Goal: Task Accomplishment & Management: Manage account settings

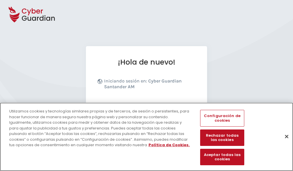
scroll to position [71, 0]
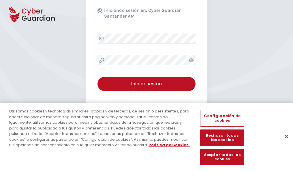
click at [284, 142] on button "Cerrar" at bounding box center [286, 136] width 13 height 13
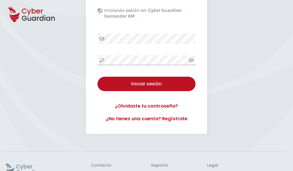
scroll to position [112, 0]
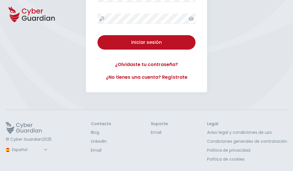
click at [97, 35] on button "Iniciar sesión" at bounding box center [146, 42] width 98 height 14
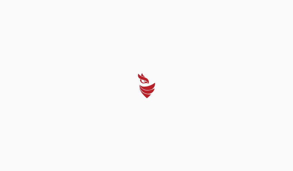
scroll to position [0, 0]
select select "Português (BR)"
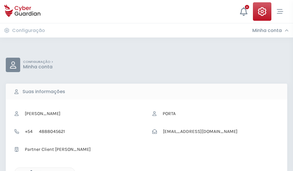
click at [30, 170] on icon "button" at bounding box center [29, 172] width 5 height 5
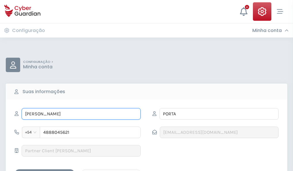
click at [81, 114] on input "HORACIO" at bounding box center [81, 114] width 119 height 12
type input "H"
type input "Belén"
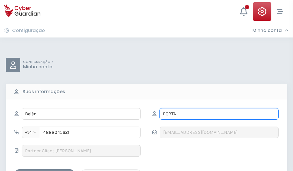
click at [219, 114] on input "PORTA" at bounding box center [219, 114] width 119 height 12
type input "P"
type input "Guerra"
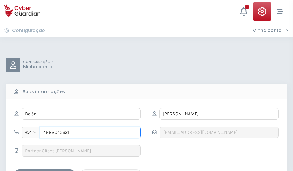
click at [90, 132] on input "4888045621" at bounding box center [90, 133] width 101 height 12
type input "4"
type input "4885643094"
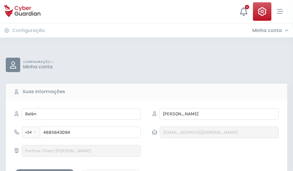
click at [45, 171] on div "Salvar alterações" at bounding box center [45, 174] width 52 height 7
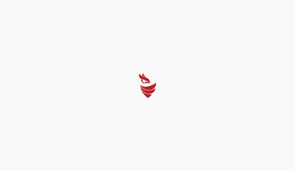
select select "Português (BR)"
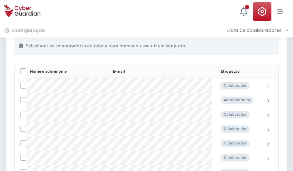
scroll to position [247, 0]
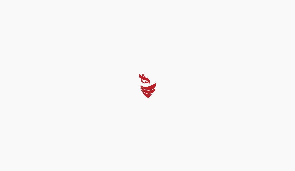
select select "Português (BR)"
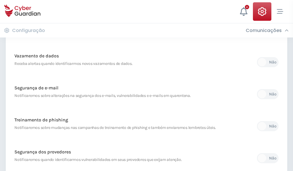
scroll to position [304, 0]
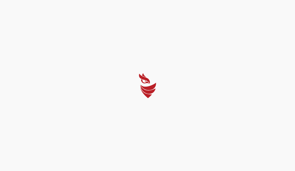
select select "Português (BR)"
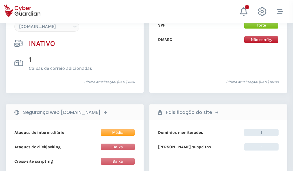
scroll to position [543, 0]
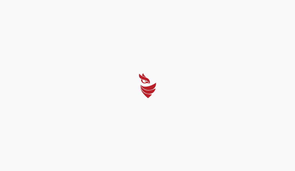
select select "Português (BR)"
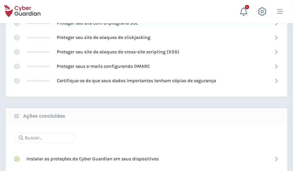
scroll to position [384, 0]
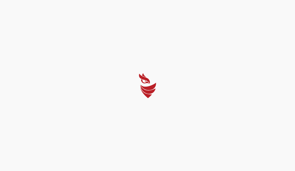
select select "Português (BR)"
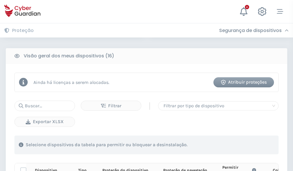
scroll to position [510, 0]
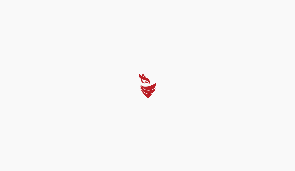
select select "Português (BR)"
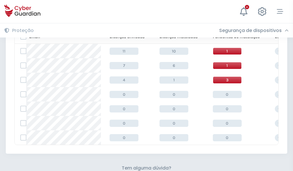
scroll to position [253, 0]
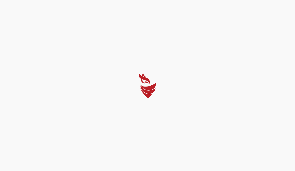
select select "Português (BR)"
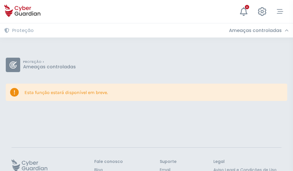
scroll to position [37, 0]
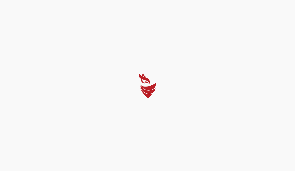
select select "Português (BR)"
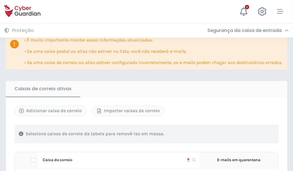
scroll to position [339, 0]
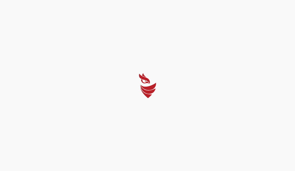
select select "Português (BR)"
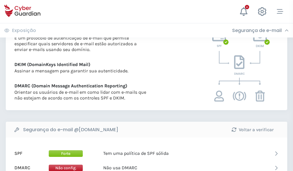
scroll to position [311, 0]
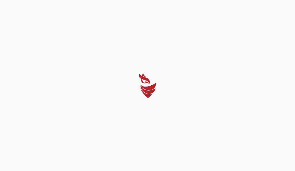
select select "Português (BR)"
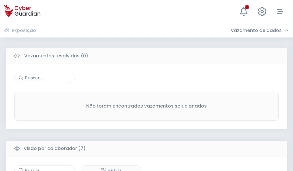
scroll to position [477, 0]
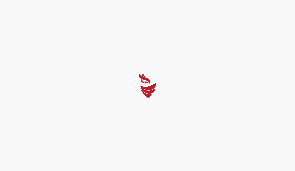
select select "Português (BR)"
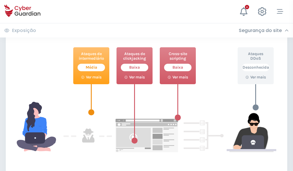
scroll to position [314, 0]
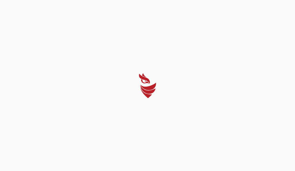
select select "Português (BR)"
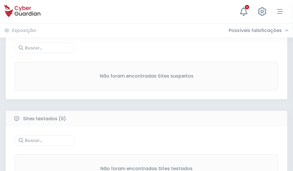
scroll to position [302, 0]
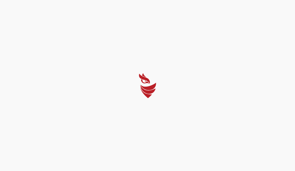
select select "Português (BR)"
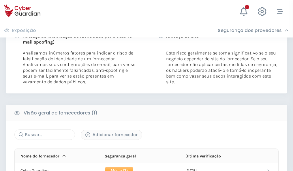
scroll to position [294, 0]
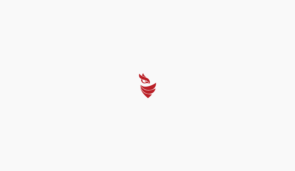
select select "Português (BR)"
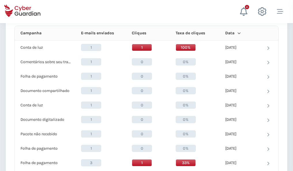
scroll to position [517, 0]
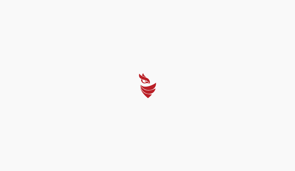
select select "Português (BR)"
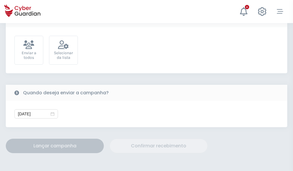
scroll to position [211, 0]
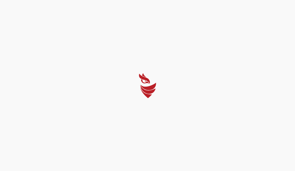
select select "Português (BR)"
